Goal: Navigation & Orientation: Find specific page/section

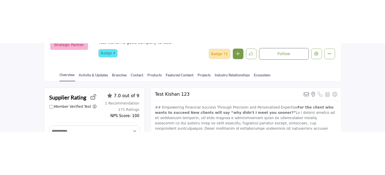
scroll to position [76, 0]
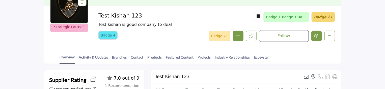
click at [317, 36] on icon "Edit company" at bounding box center [317, 36] width 4 height 4
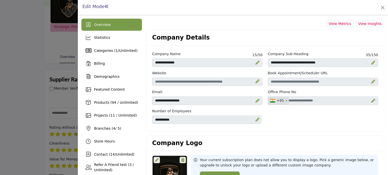
click at [42, 79] on div at bounding box center [194, 87] width 388 height 175
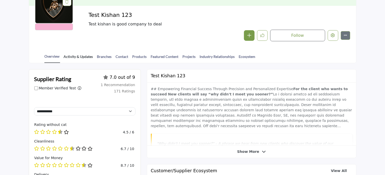
click at [75, 57] on link "Activity & Updates" at bounding box center [79, 58] width 30 height 9
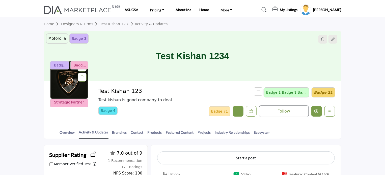
click at [316, 112] on icon "Edit company" at bounding box center [317, 111] width 4 height 4
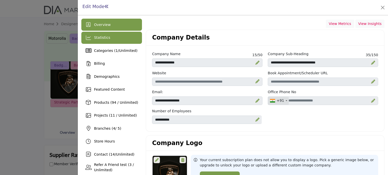
click at [100, 37] on span "Statistics" at bounding box center [102, 38] width 16 height 4
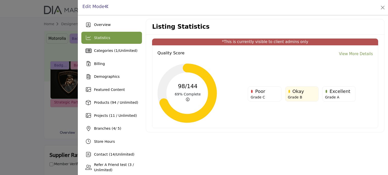
click at [23, 36] on div at bounding box center [194, 87] width 388 height 175
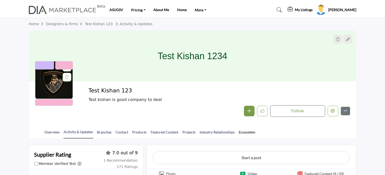
click at [243, 134] on link "Ecosystem" at bounding box center [247, 134] width 17 height 9
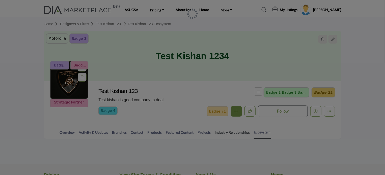
click at [37, 121] on div at bounding box center [192, 87] width 385 height 175
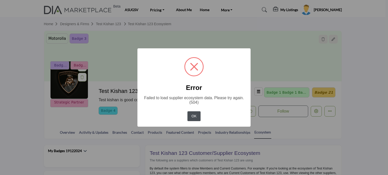
click at [196, 117] on button "OK" at bounding box center [193, 117] width 13 height 10
